Goal: Transaction & Acquisition: Download file/media

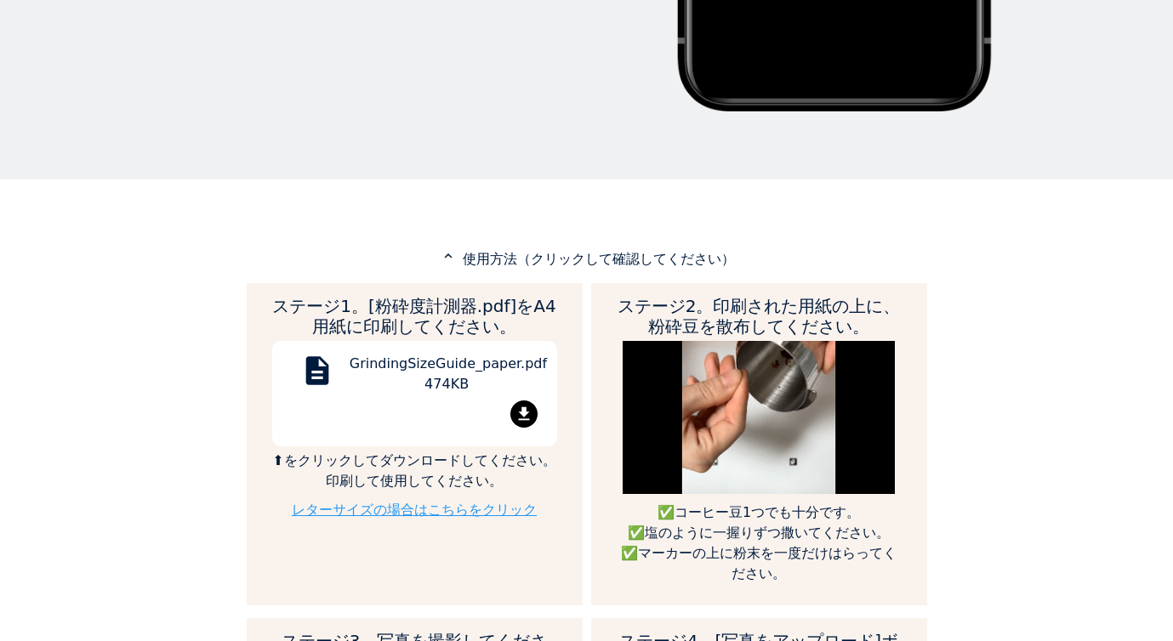
scroll to position [743, 0]
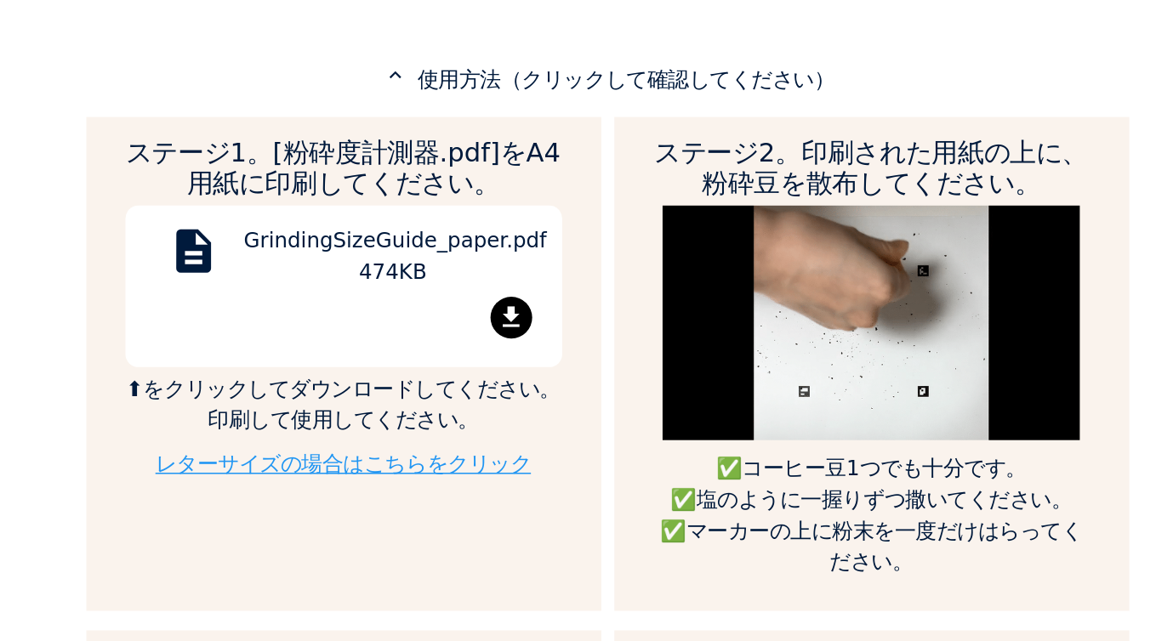
click at [524, 308] on mat-icon "file_download" at bounding box center [523, 312] width 27 height 27
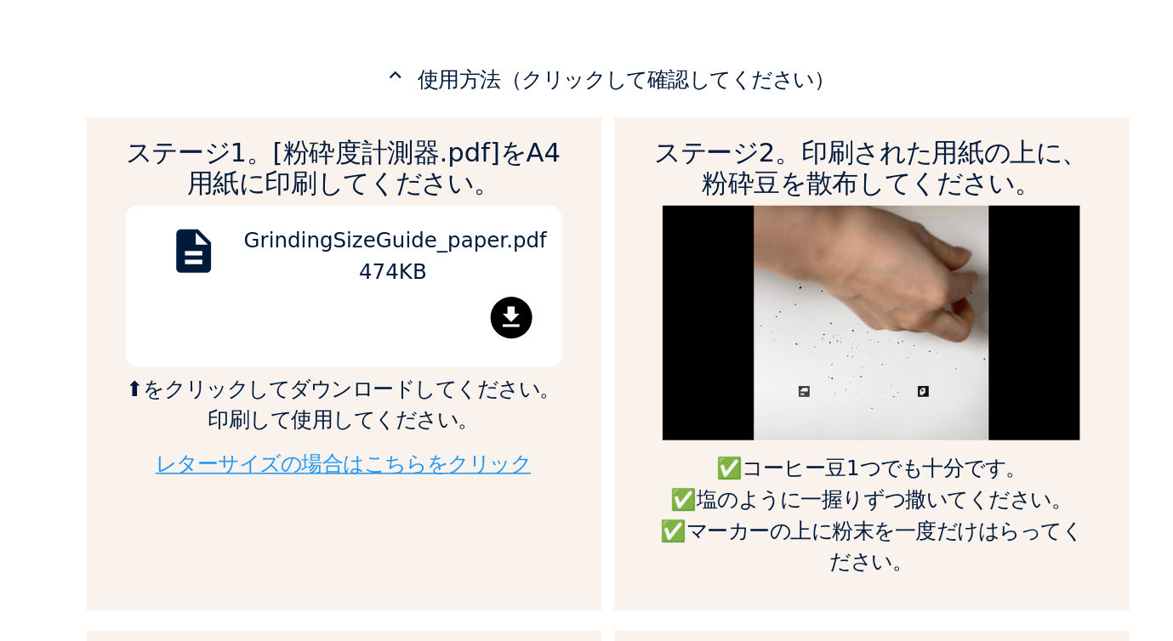
click at [481, 407] on link "レターサイズの場合はこちらをクリック" at bounding box center [414, 409] width 245 height 16
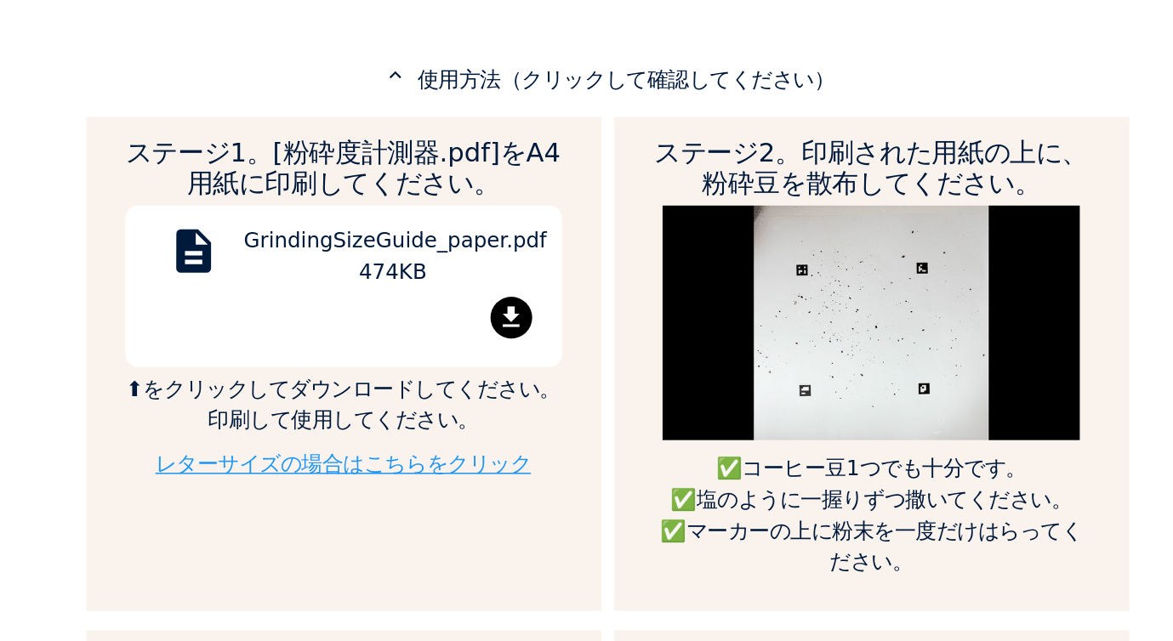
click at [519, 306] on mat-icon "file_download" at bounding box center [523, 312] width 27 height 27
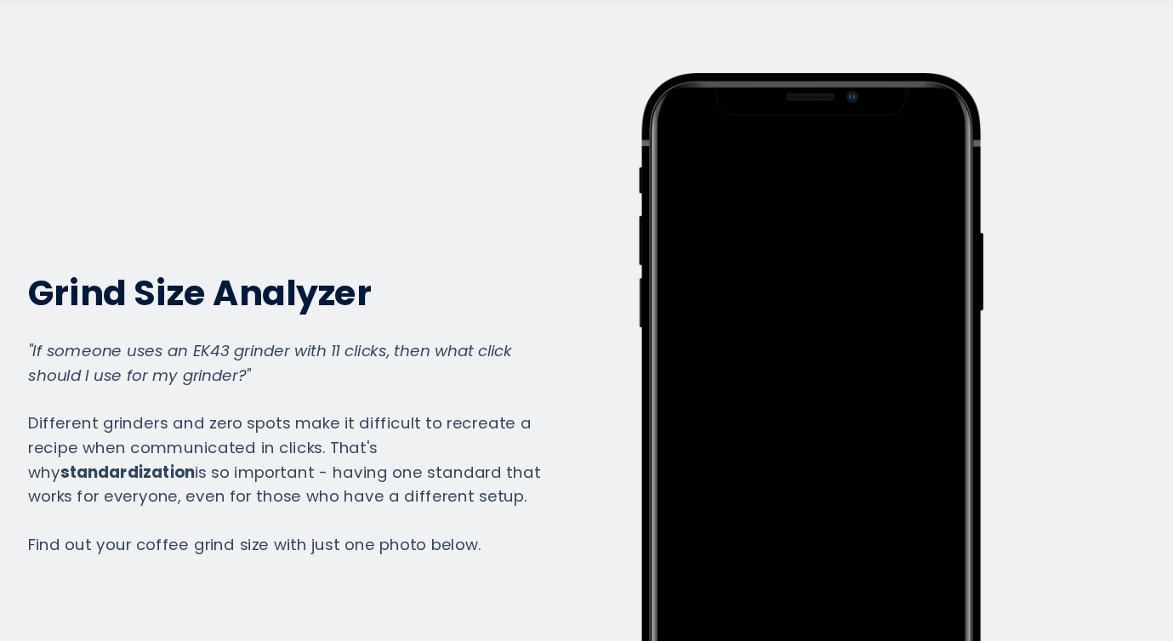
scroll to position [0, 0]
